Goal: Information Seeking & Learning: Learn about a topic

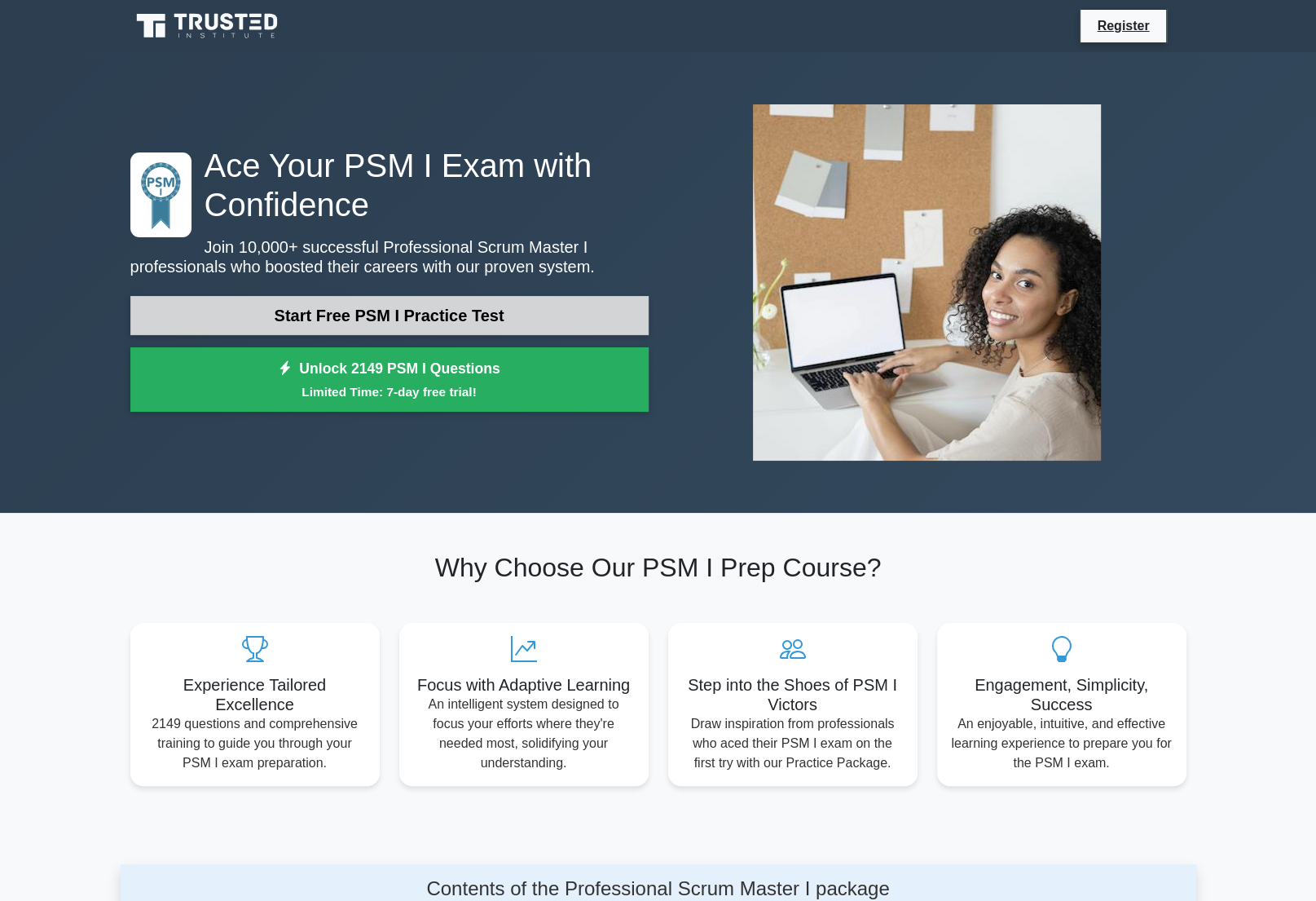
click at [386, 317] on link "Start Free PSM I Practice Test" at bounding box center [389, 315] width 518 height 40
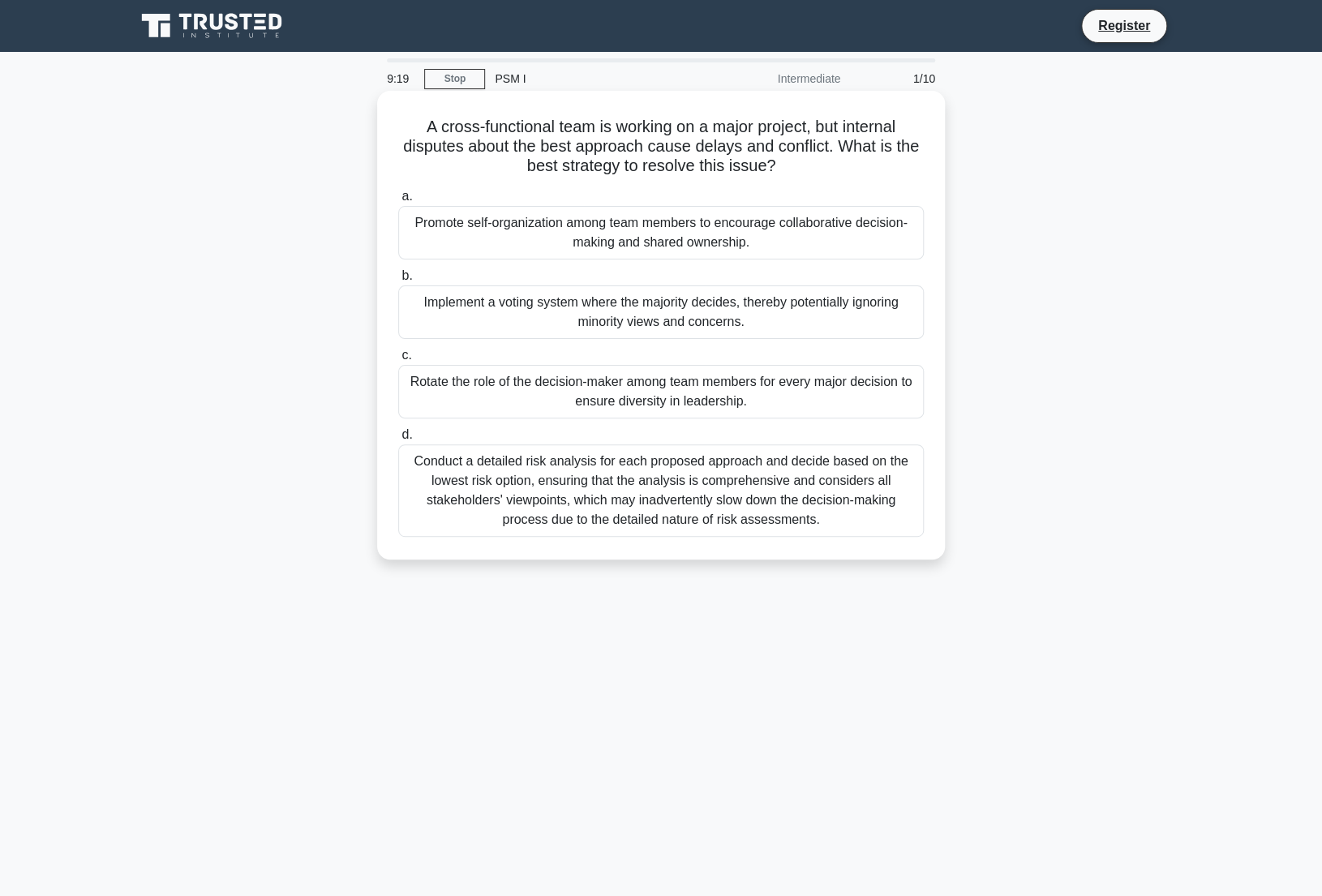
click at [638, 224] on div "Promote self-organization among team members to encourage collaborative decisio…" at bounding box center [661, 233] width 525 height 54
click at [398, 202] on input "a. Promote self-organization among team members to encourage collaborative deci…" at bounding box center [398, 196] width 0 height 11
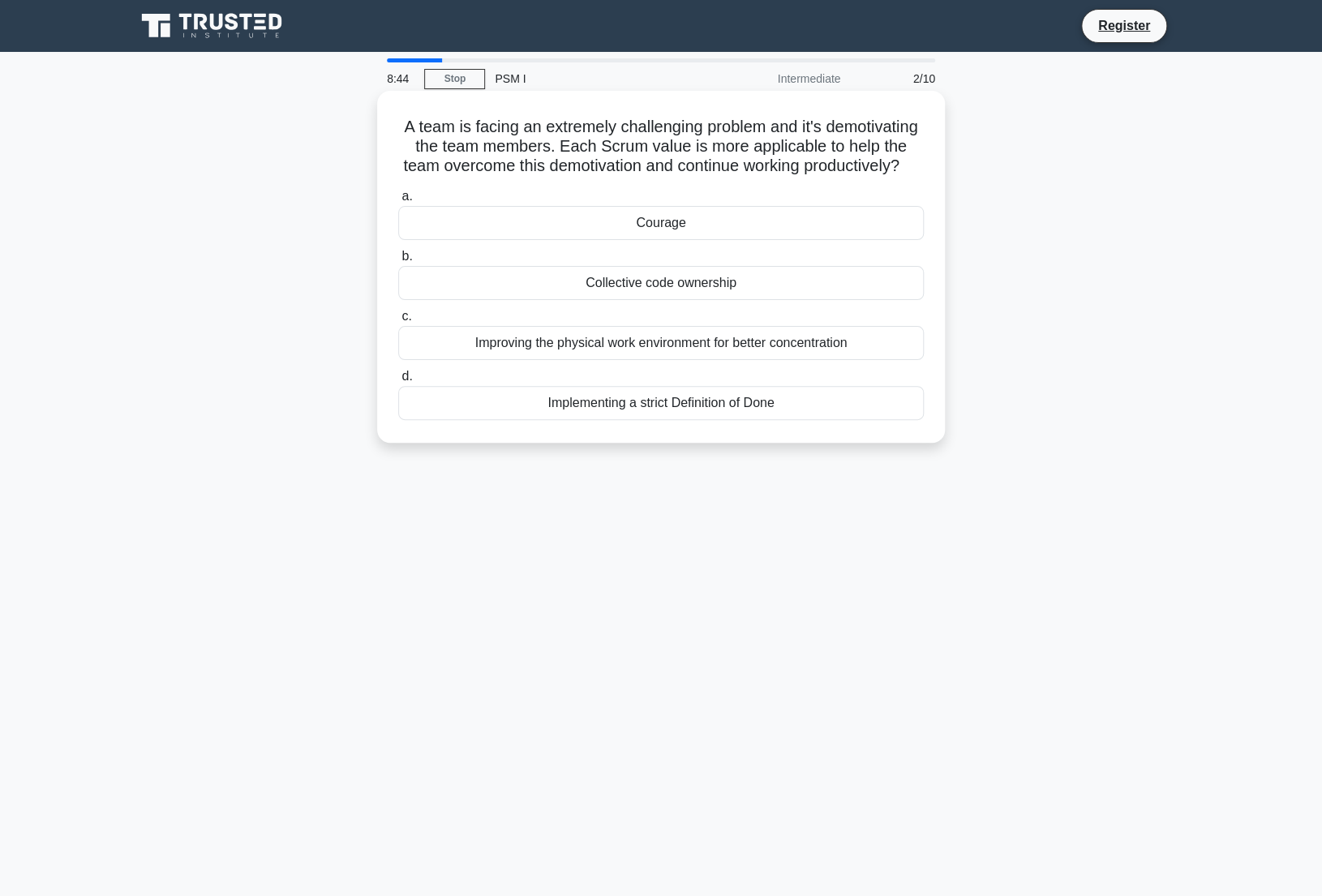
click at [652, 240] on div "Courage" at bounding box center [661, 223] width 525 height 34
click at [398, 202] on input "a. Courage" at bounding box center [398, 196] width 0 height 11
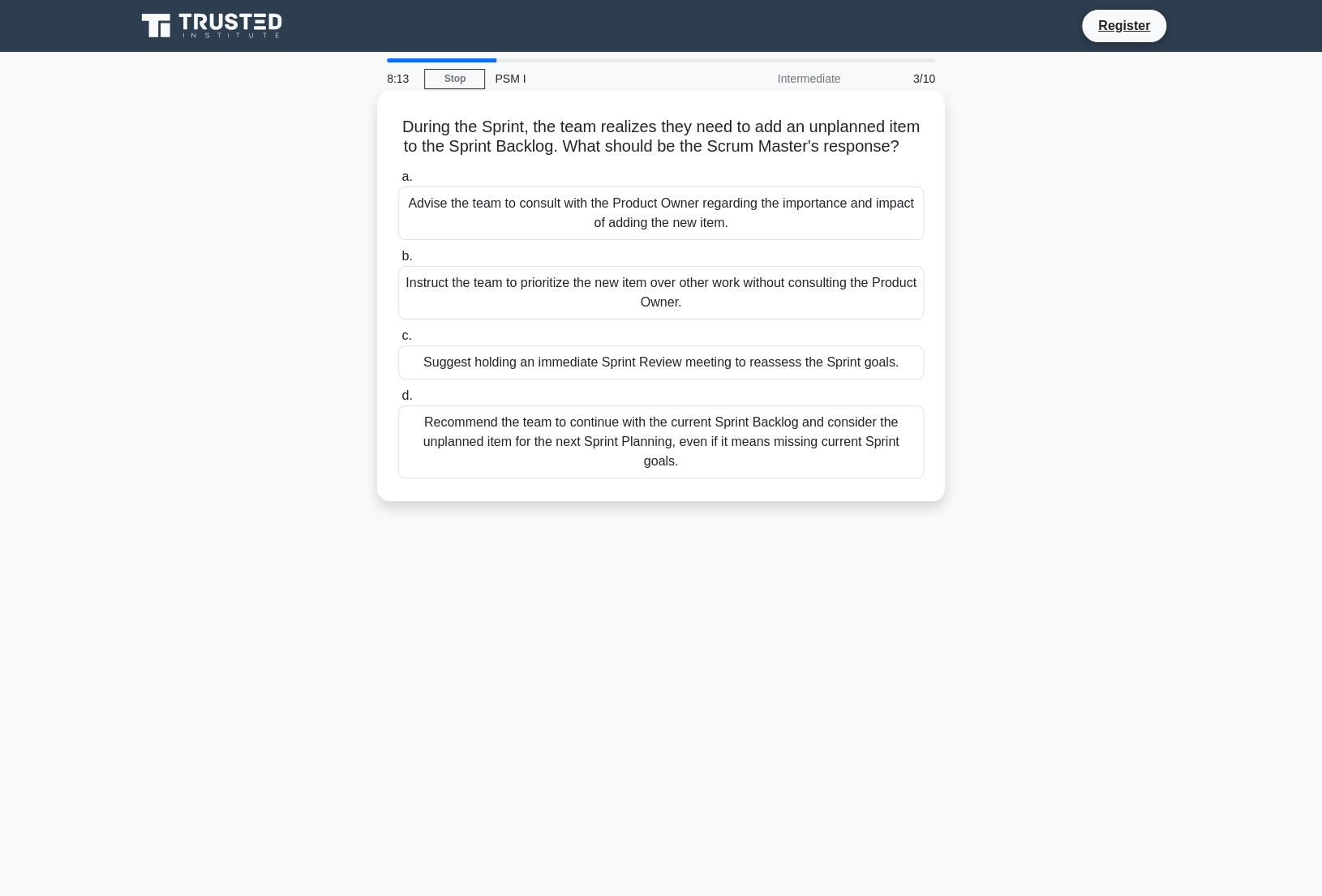
click at [570, 228] on div "Advise the team to consult with the Product Owner regarding the importance and …" at bounding box center [661, 214] width 525 height 54
click at [398, 182] on input "a. Advise the team to consult with the Product Owner regarding the importance a…" at bounding box center [398, 176] width 0 height 11
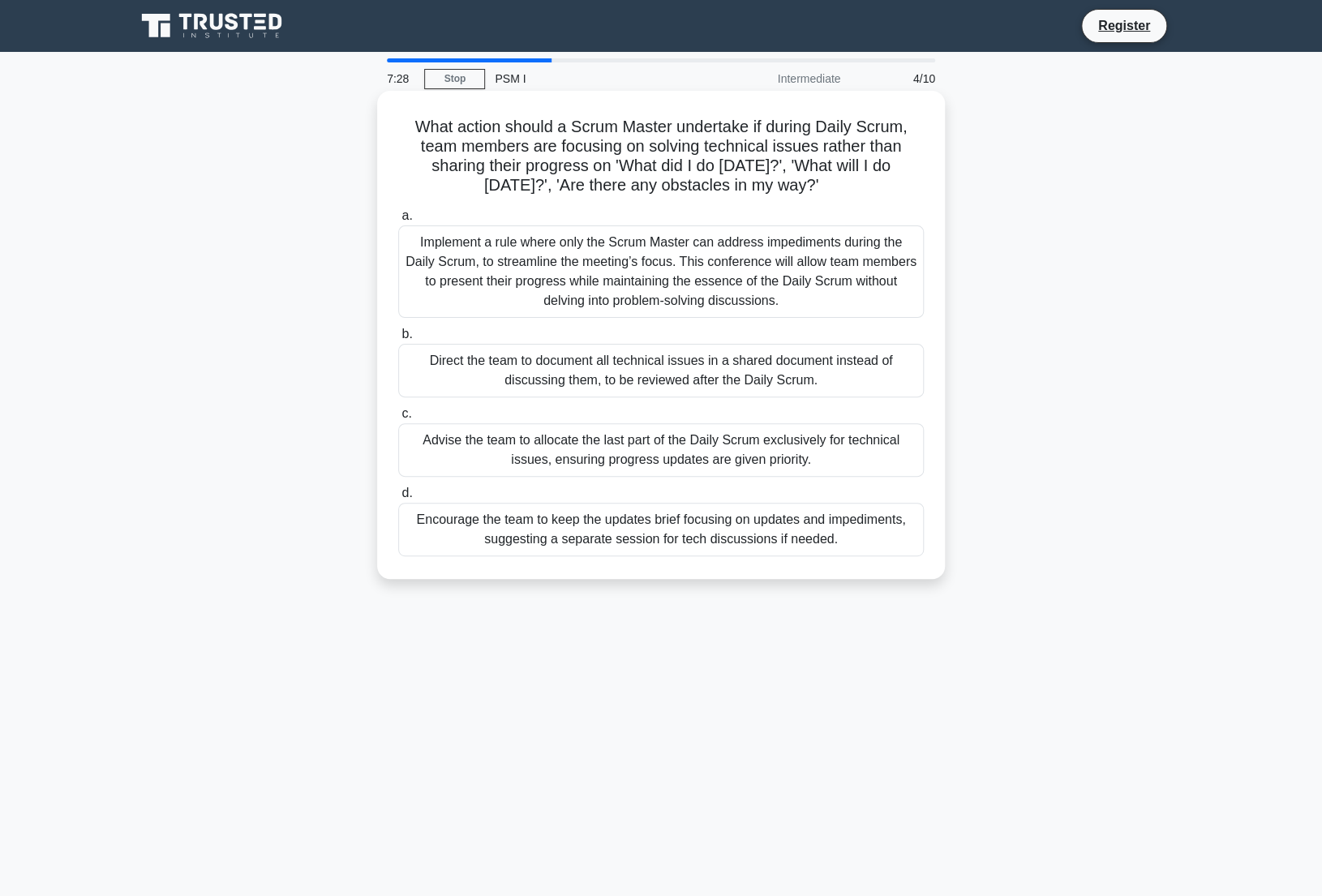
click at [689, 526] on div "Encourage the team to keep the updates brief focusing on updates and impediment…" at bounding box center [661, 529] width 525 height 54
click at [398, 498] on input "d. Encourage the team to keep the updates brief focusing on updates and impedim…" at bounding box center [398, 493] width 0 height 11
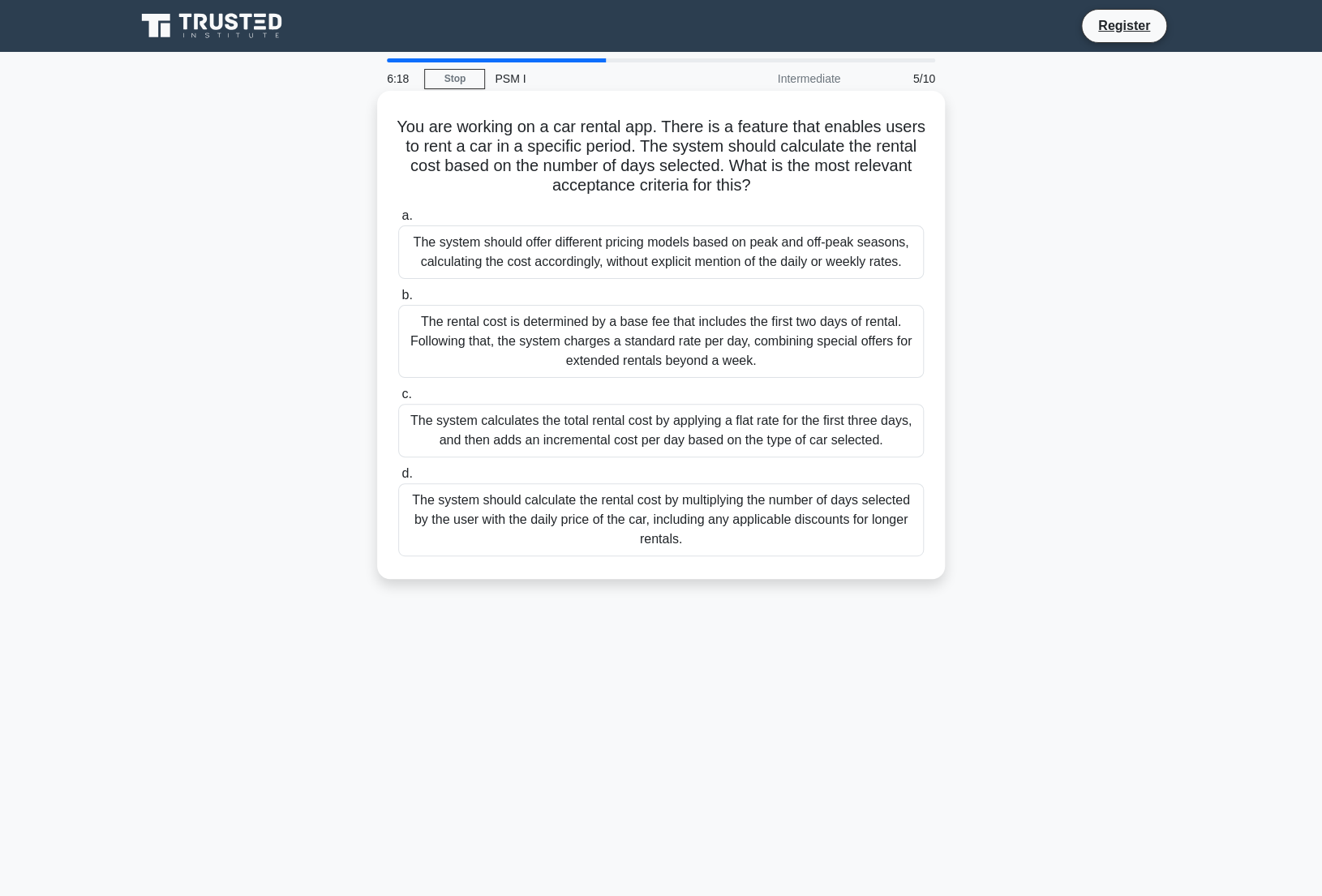
click at [651, 247] on div "The system should offer different pricing models based on peak and off-peak sea…" at bounding box center [661, 252] width 525 height 54
click at [398, 221] on input "a. The system should offer different pricing models based on peak and off-peak …" at bounding box center [398, 216] width 0 height 11
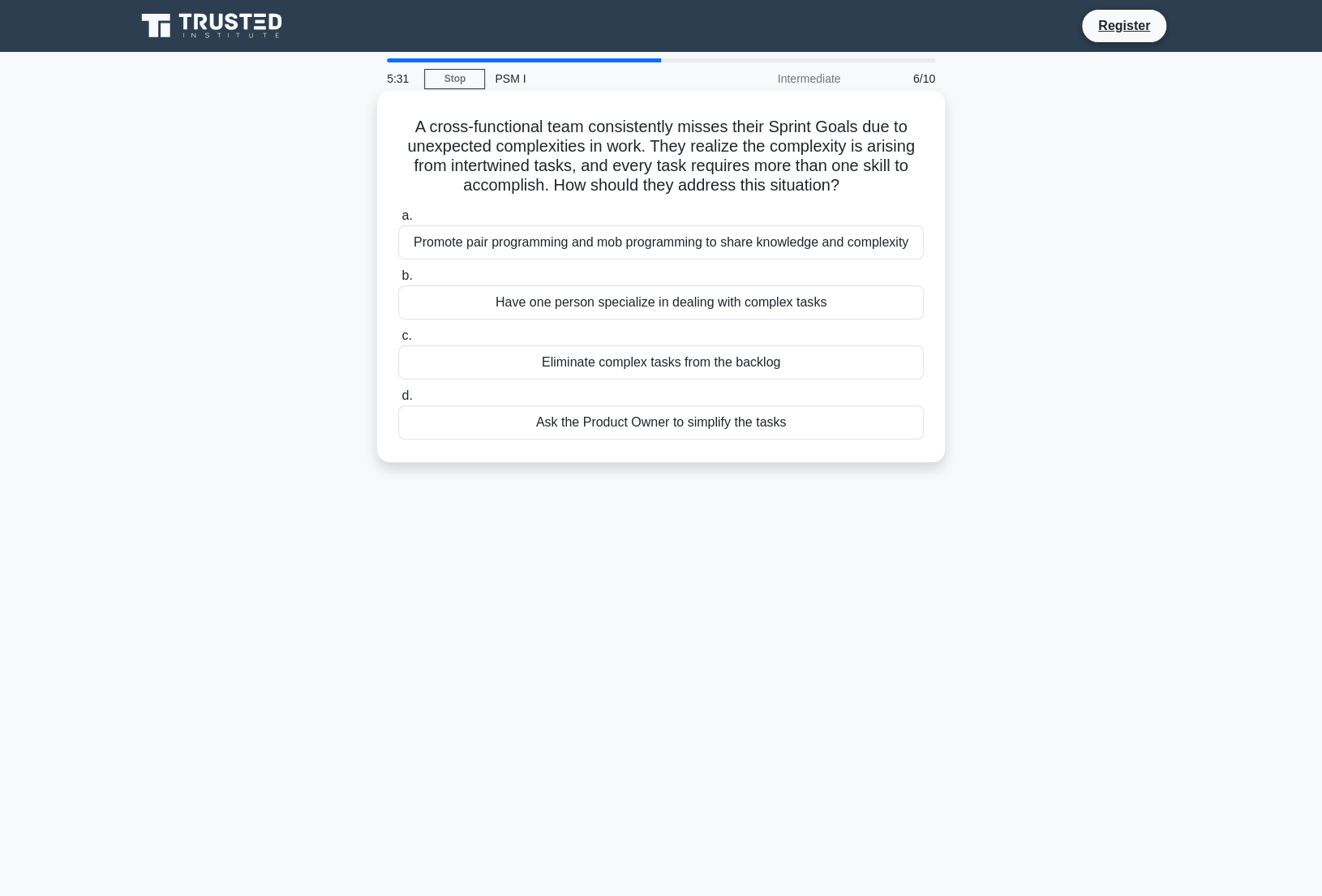
click at [688, 417] on div "Ask the Product Owner to simplify the tasks" at bounding box center [661, 423] width 525 height 34
click at [398, 402] on input "d. Ask the Product Owner to simplify the tasks" at bounding box center [398, 396] width 0 height 11
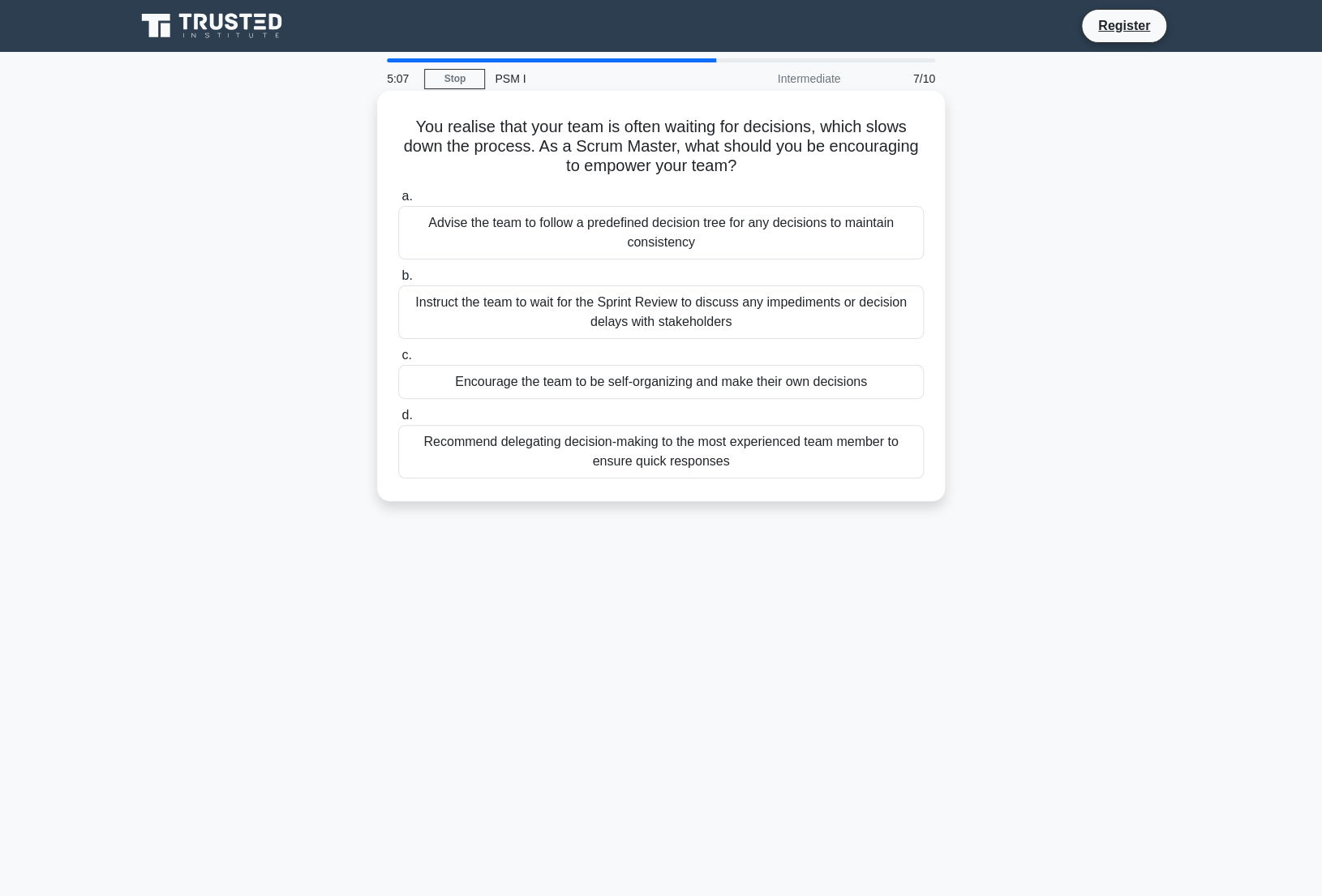
click at [634, 383] on div "Encourage the team to be self-organizing and make their own decisions" at bounding box center [661, 382] width 525 height 34
click at [398, 360] on input "c. Encourage the team to be self-organizing and make their own decisions" at bounding box center [398, 355] width 0 height 11
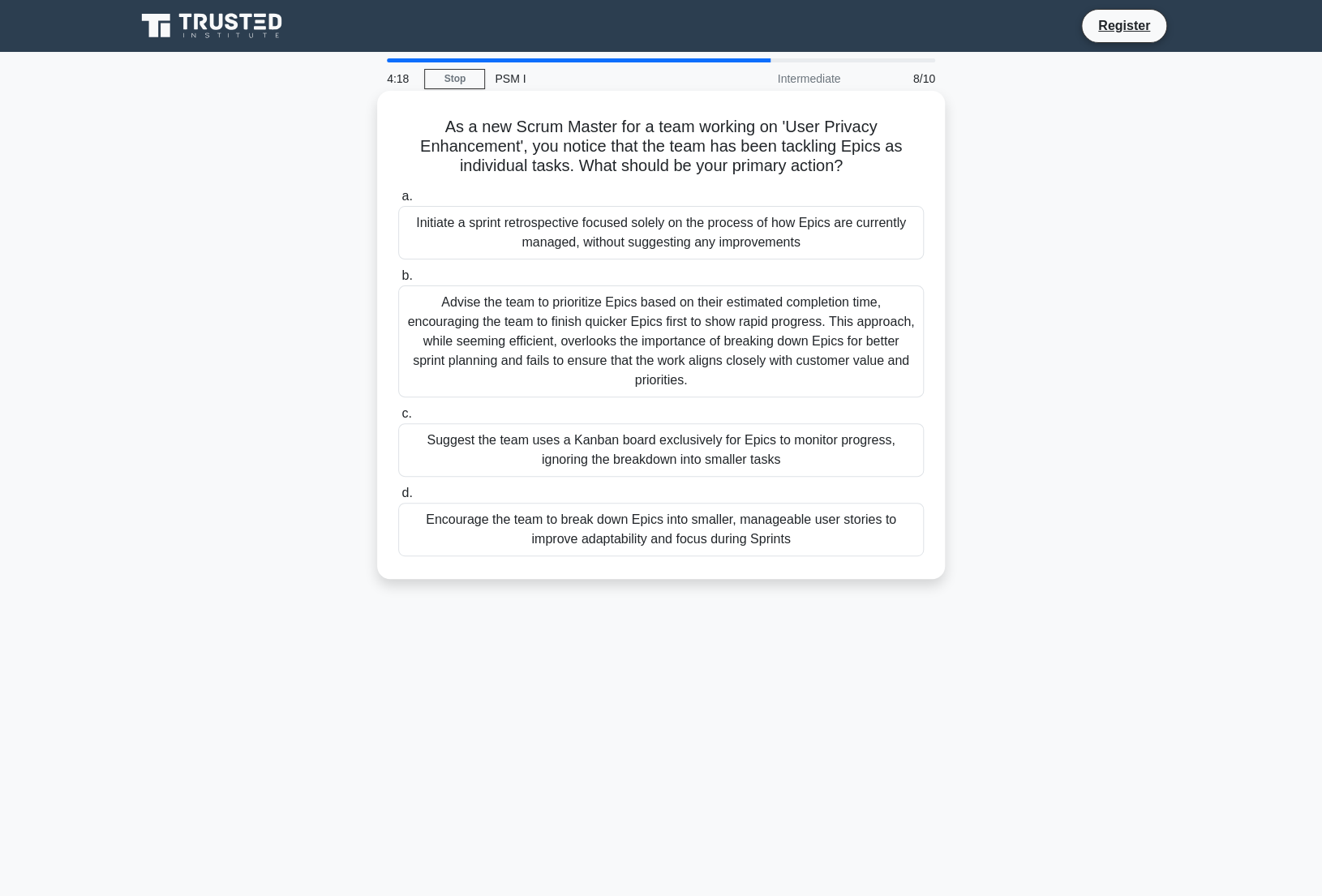
click at [617, 521] on div "Encourage the team to break down Epics into smaller, manageable user stories to…" at bounding box center [661, 529] width 525 height 54
click at [398, 498] on input "d. Encourage the team to break down Epics into smaller, manageable user stories…" at bounding box center [398, 493] width 0 height 11
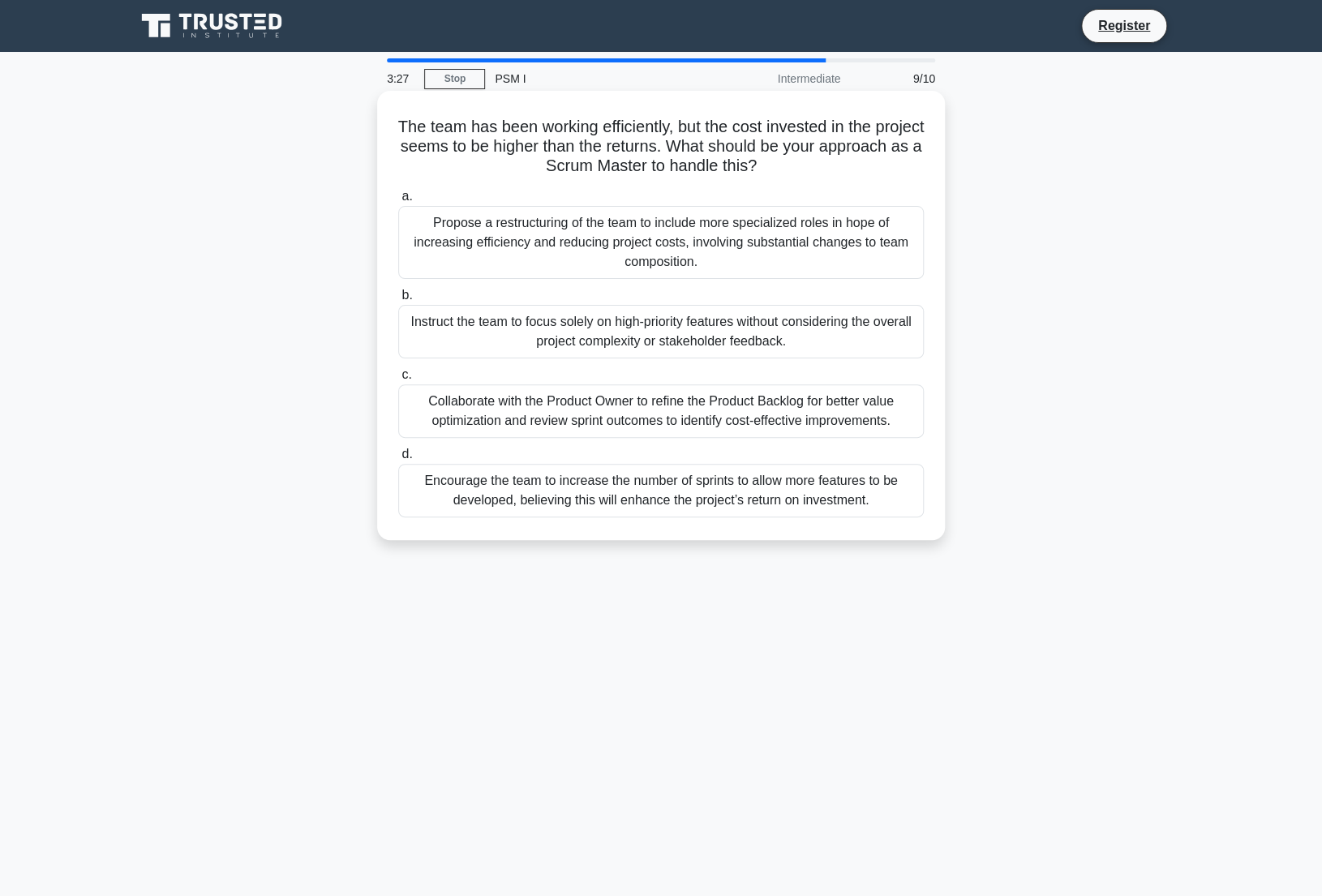
click at [629, 412] on div "Collaborate with the Product Owner to refine the Product Backlog for better val…" at bounding box center [661, 411] width 525 height 54
click at [398, 380] on input "c. Collaborate with the Product Owner to refine the Product Backlog for better …" at bounding box center [398, 375] width 0 height 11
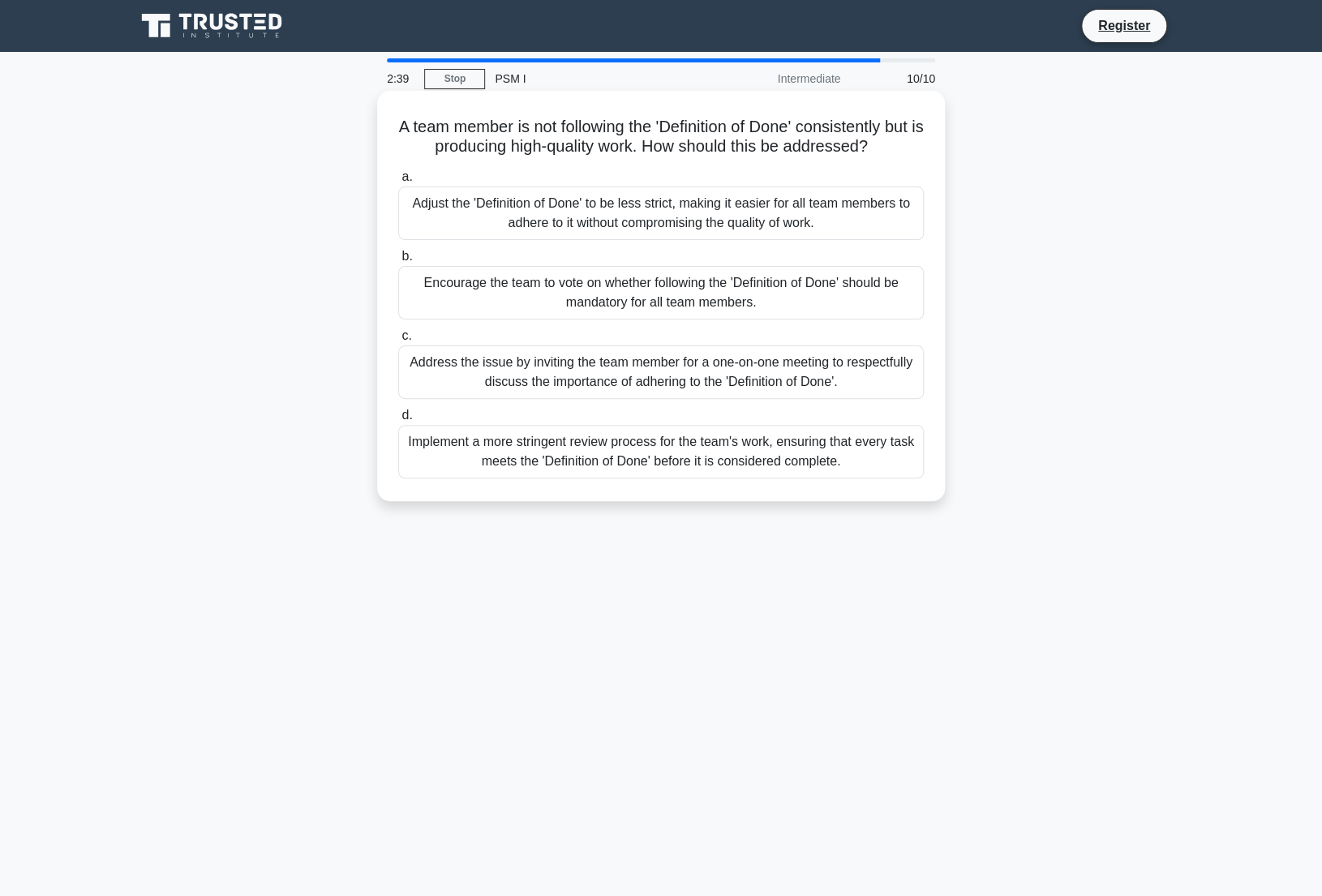
click at [607, 365] on div "Address the issue by inviting the team member for a one-on-one meeting to respe…" at bounding box center [661, 372] width 525 height 54
click at [398, 341] on input "c. Address the issue by inviting the team member for a one-on-one meeting to re…" at bounding box center [398, 335] width 0 height 11
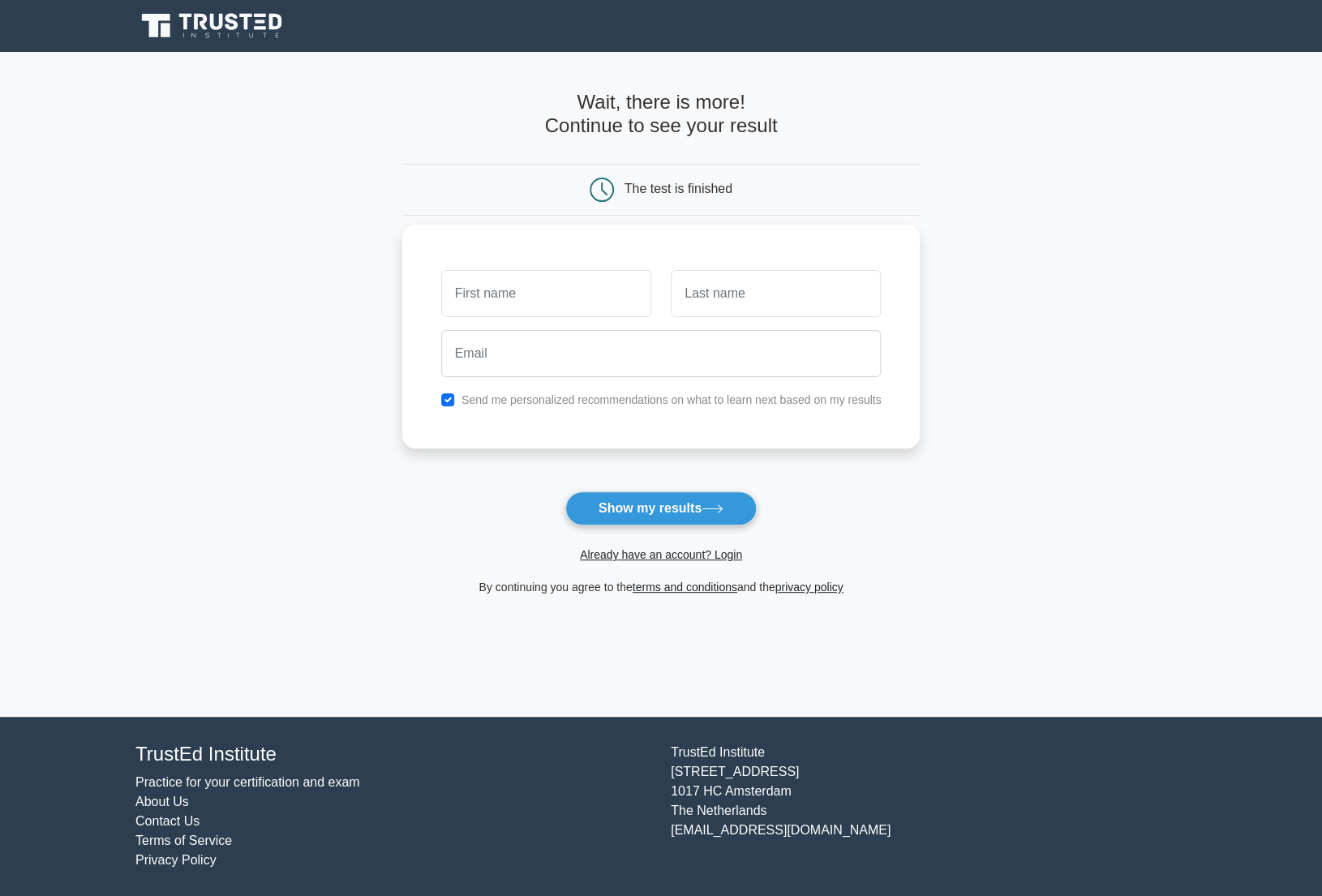
click at [497, 288] on input "text" at bounding box center [545, 293] width 210 height 47
click at [484, 296] on input "text" at bounding box center [545, 293] width 210 height 47
type input "Johan"
click at [744, 279] on input "text" at bounding box center [775, 293] width 210 height 47
type input "Stel"
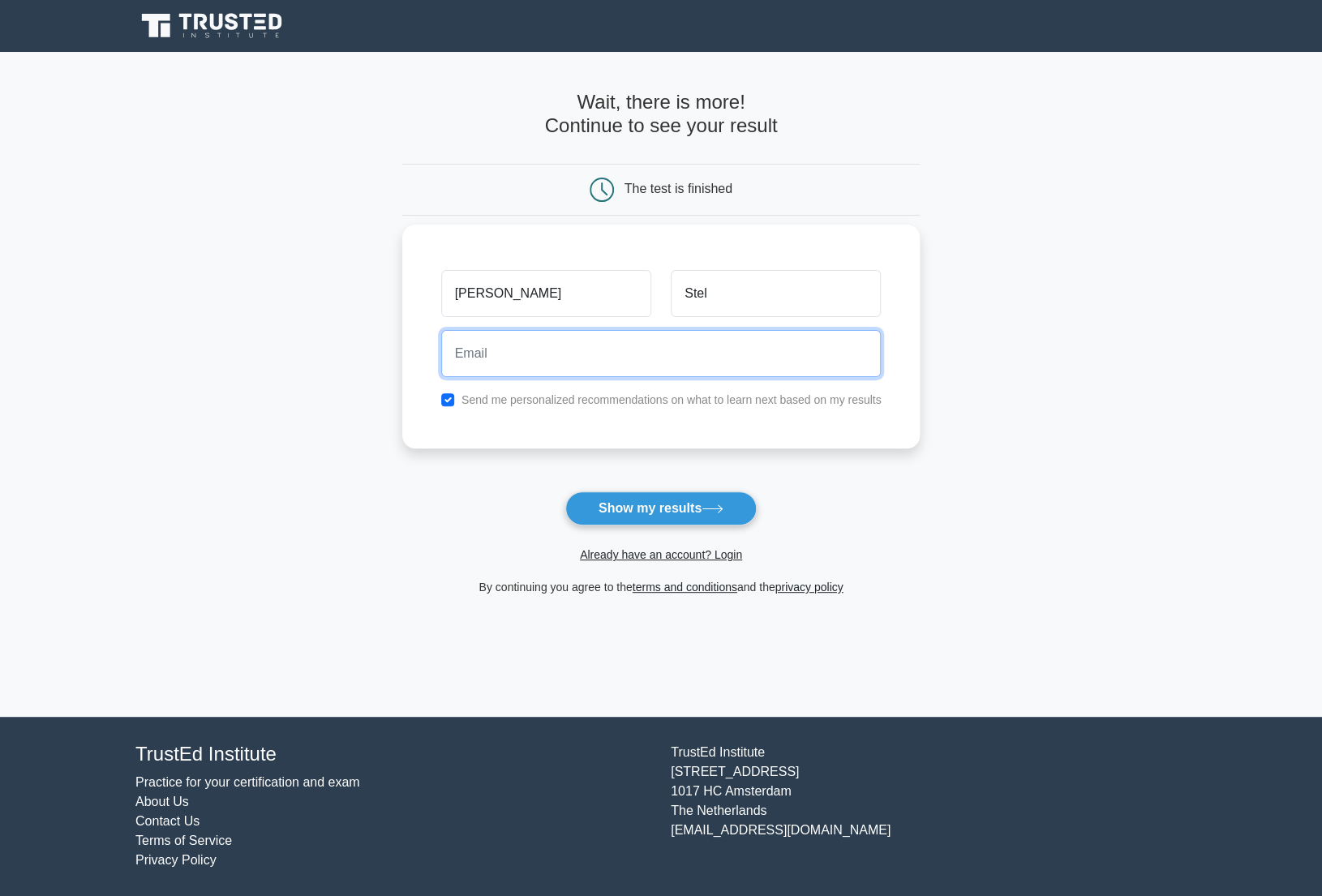
click at [509, 350] on input "email" at bounding box center [661, 353] width 440 height 47
type input "j.stel@home.nl"
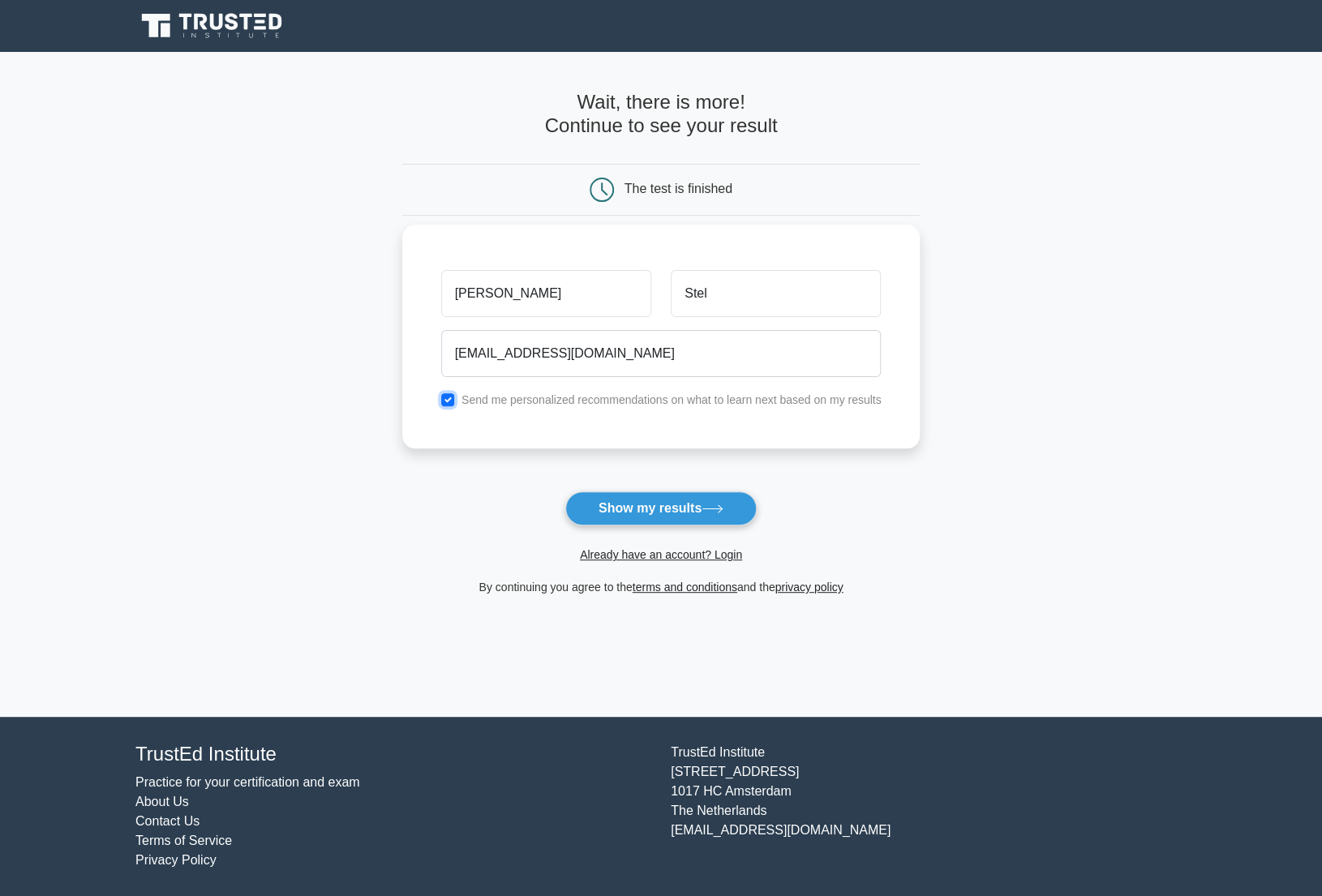
click at [446, 400] on input "checkbox" at bounding box center [448, 400] width 13 height 13
checkbox input "false"
click at [646, 502] on button "Show my results" at bounding box center [661, 509] width 192 height 34
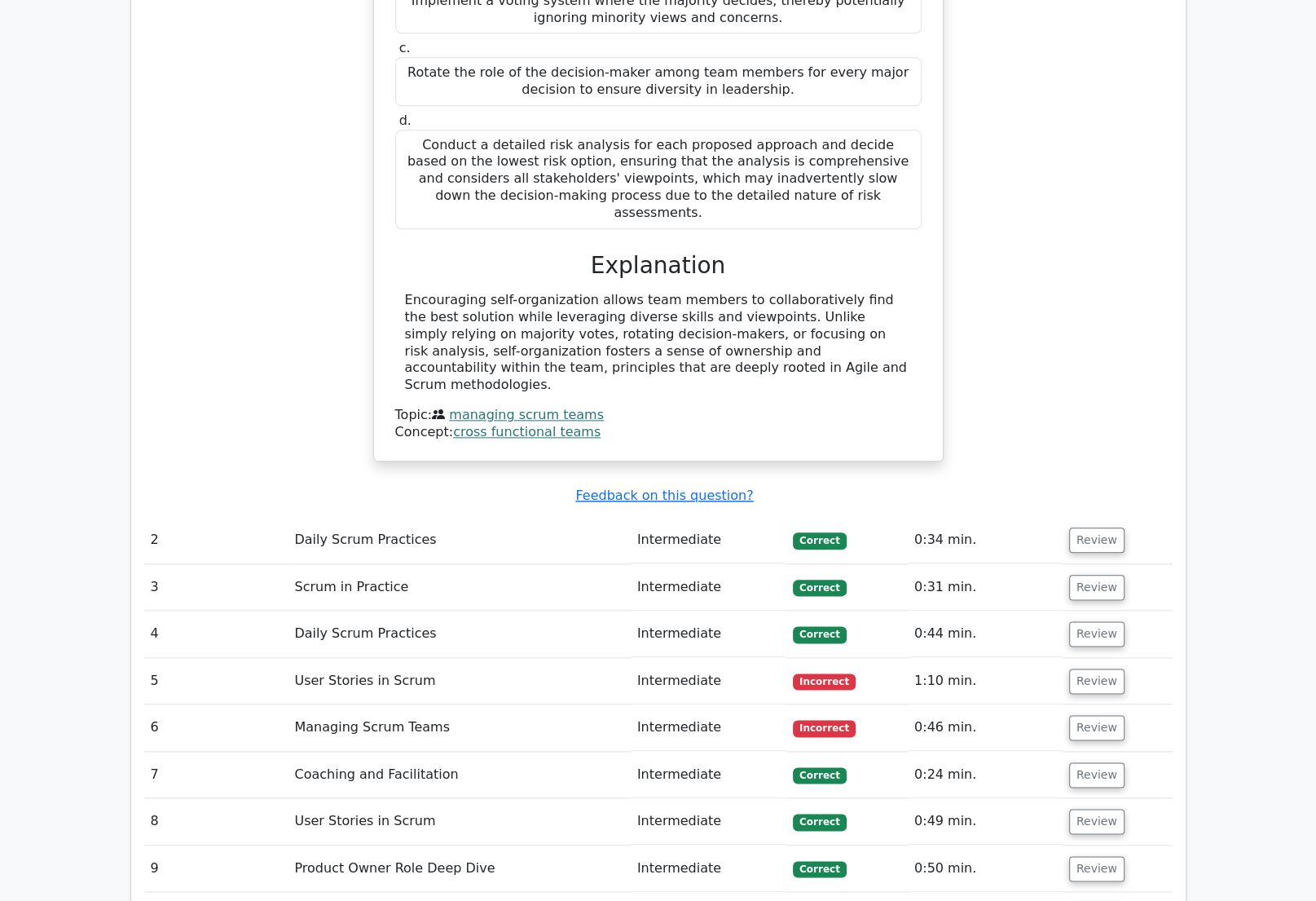
scroll to position [1731, 0]
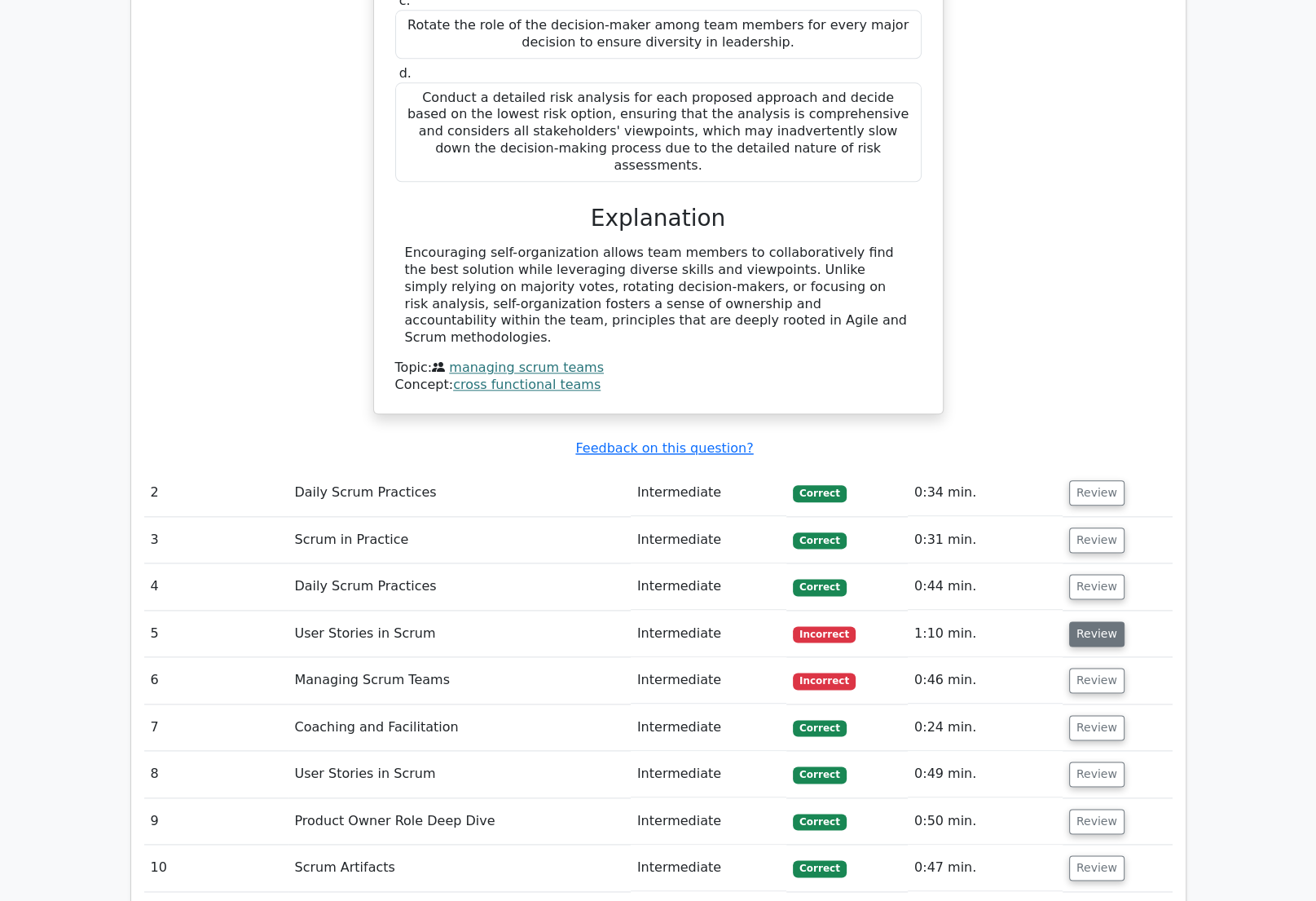
click at [1082, 621] on button "Review" at bounding box center [1097, 633] width 56 height 25
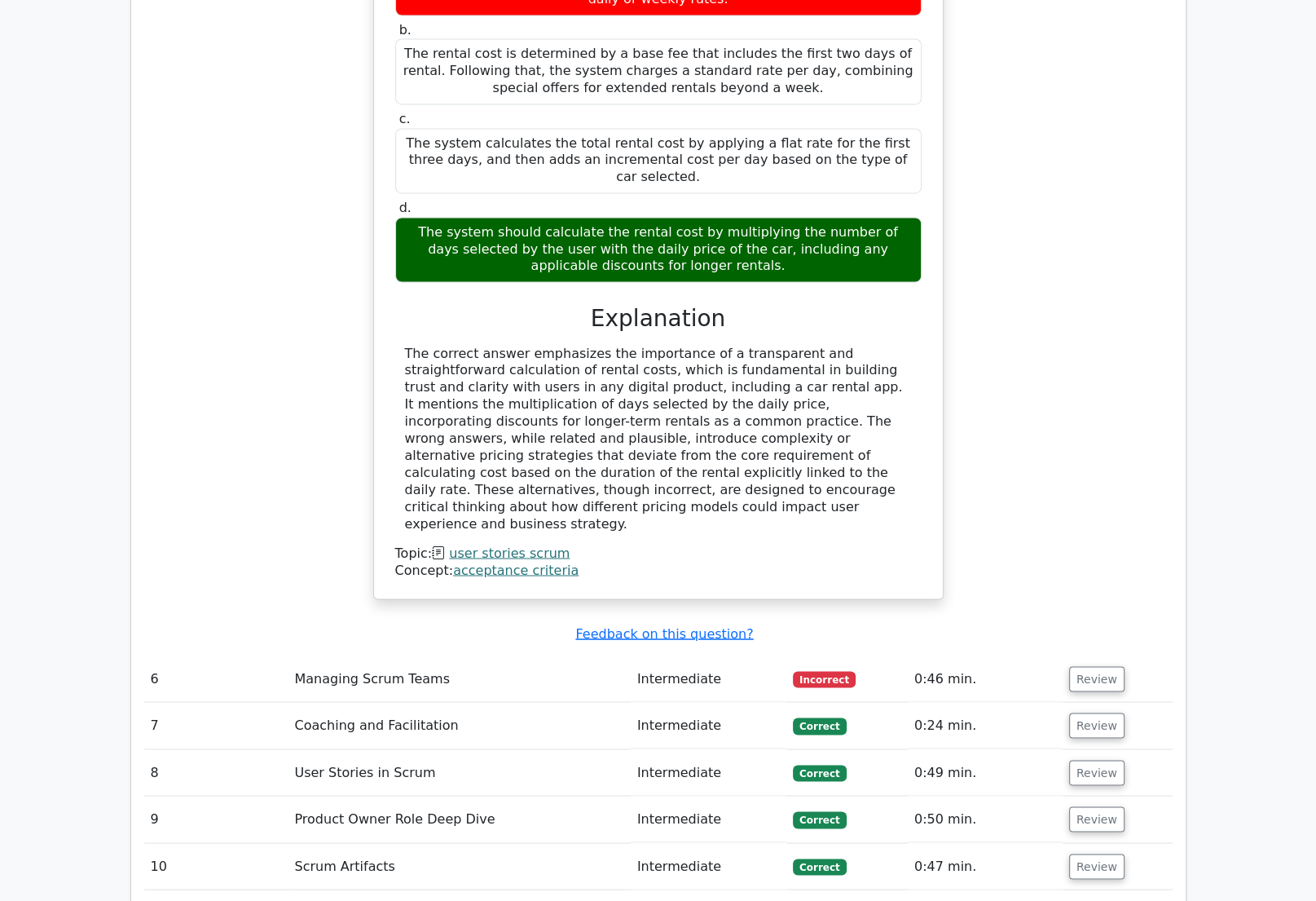
scroll to position [2618, 0]
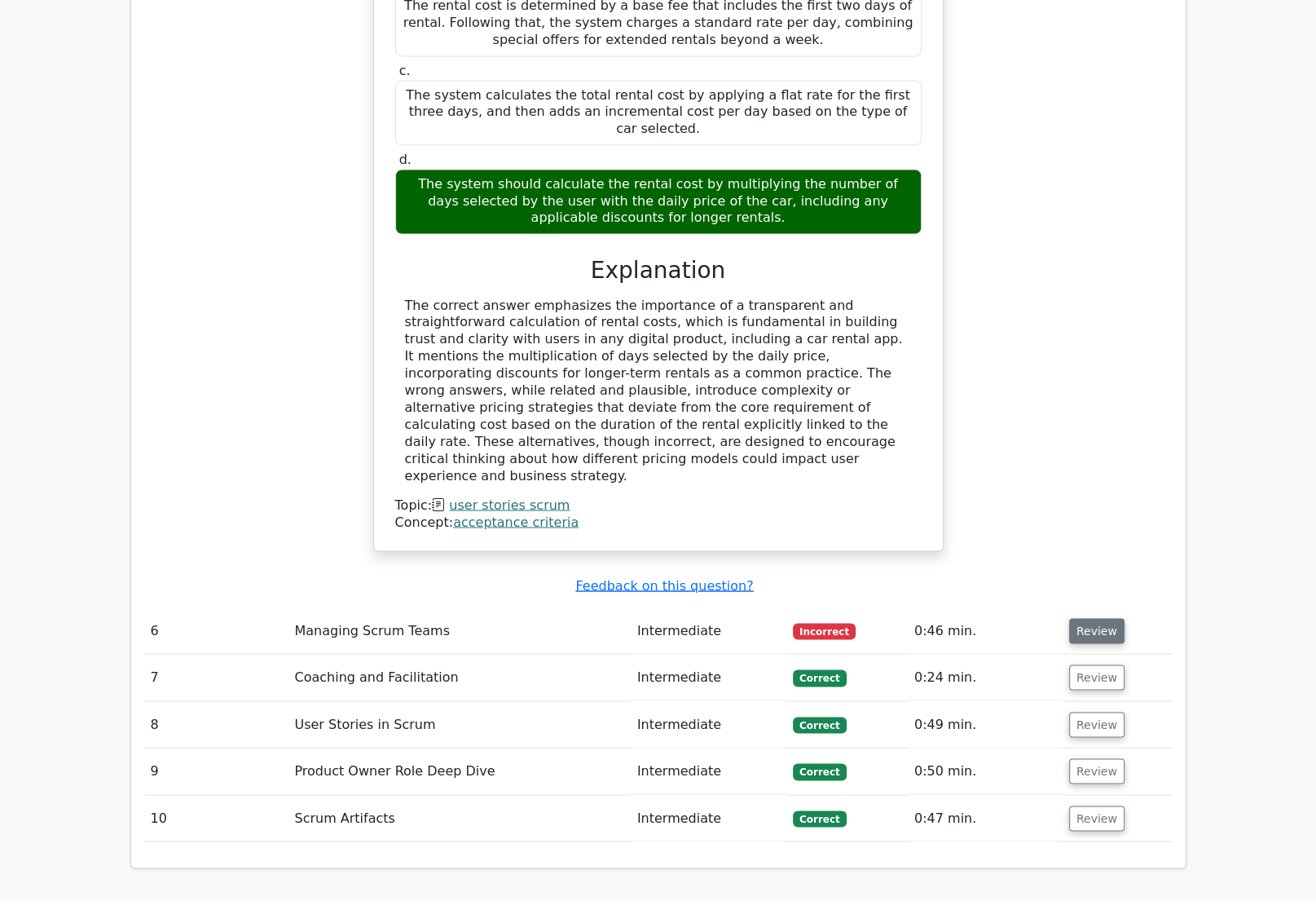
click at [1080, 618] on button "Review" at bounding box center [1097, 630] width 56 height 25
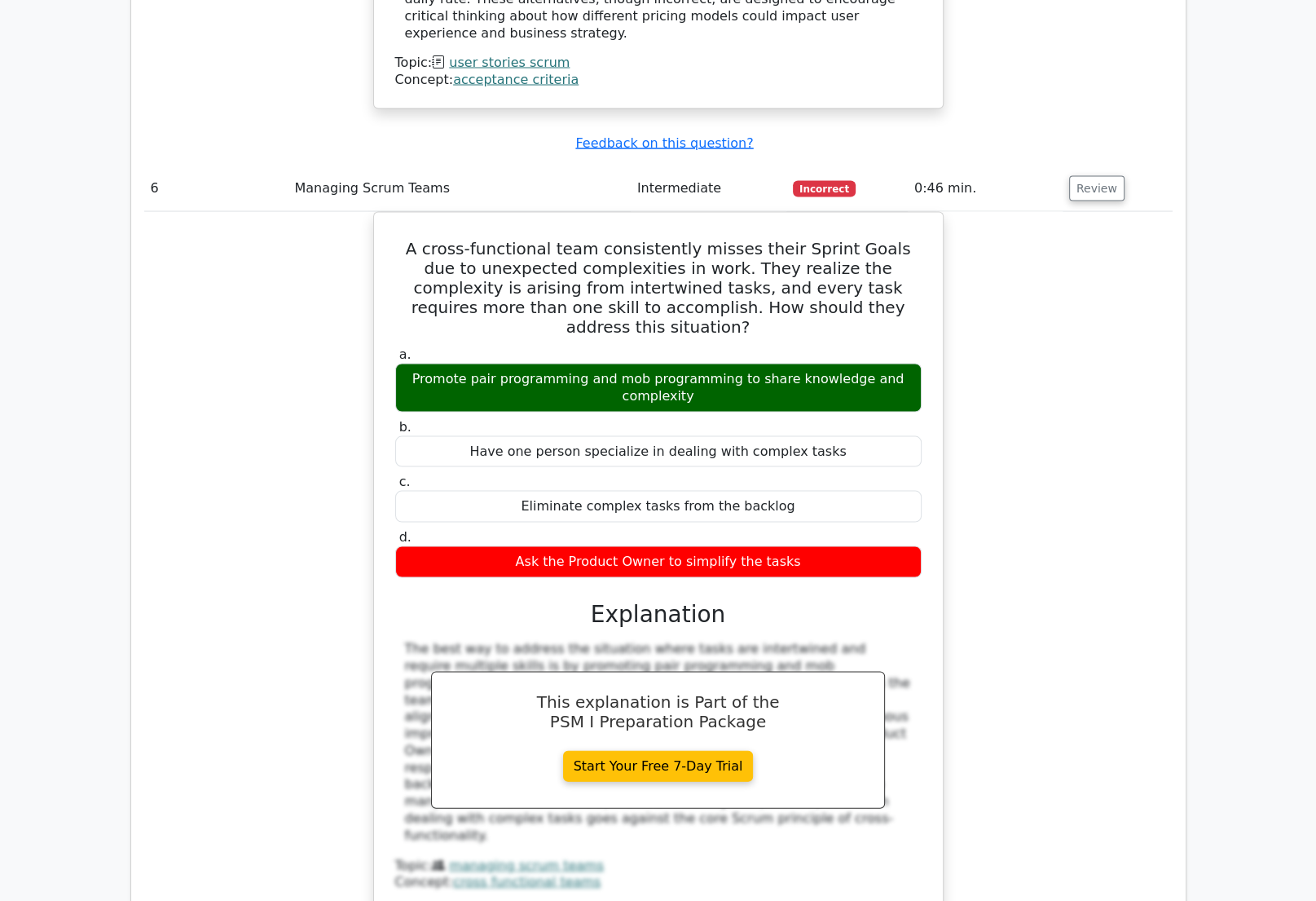
scroll to position [3065, 0]
